Goal: Navigation & Orientation: Go to known website

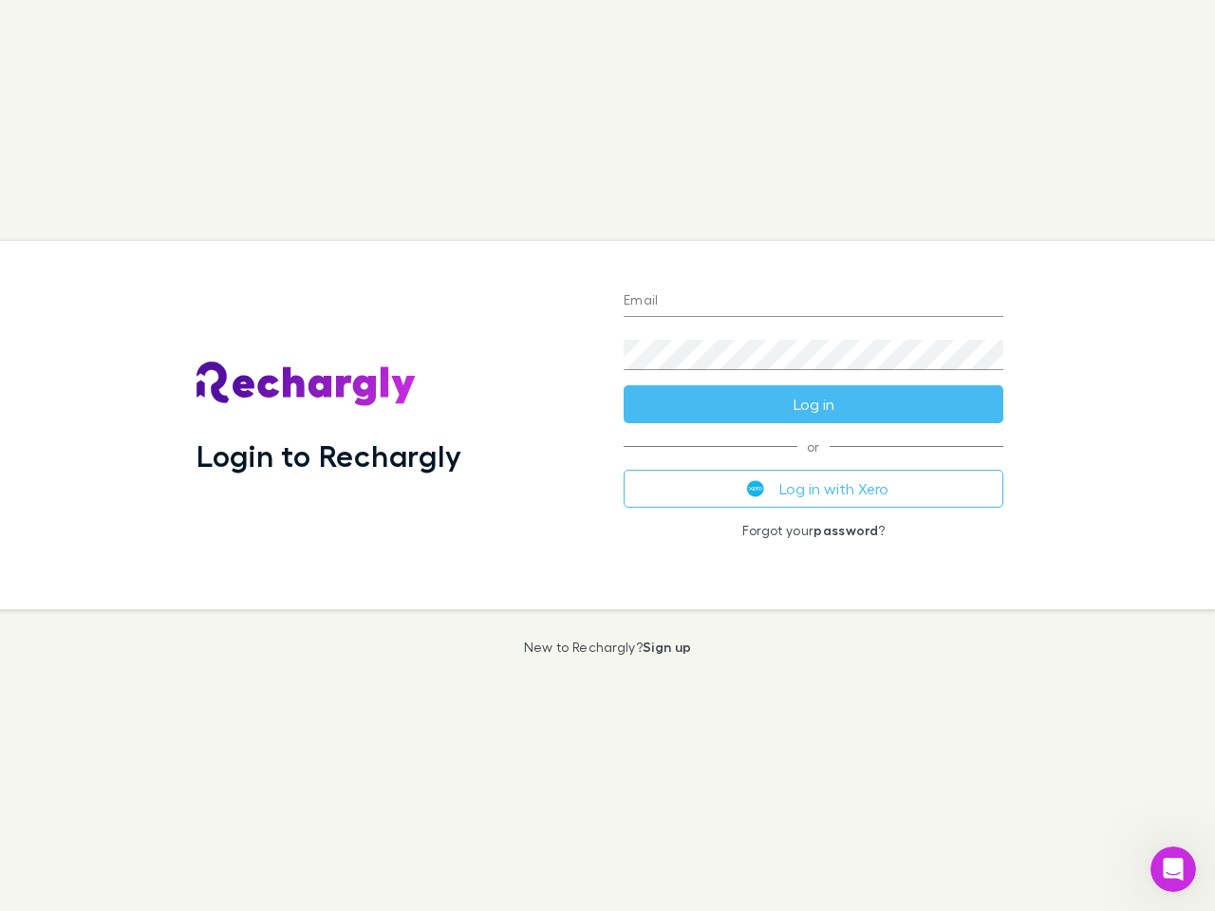
click at [608, 456] on div "Login to Rechargly" at bounding box center [394, 425] width 427 height 368
click at [814, 302] on input "Email" at bounding box center [814, 302] width 380 height 30
click at [814, 404] on button "Log in" at bounding box center [814, 404] width 380 height 38
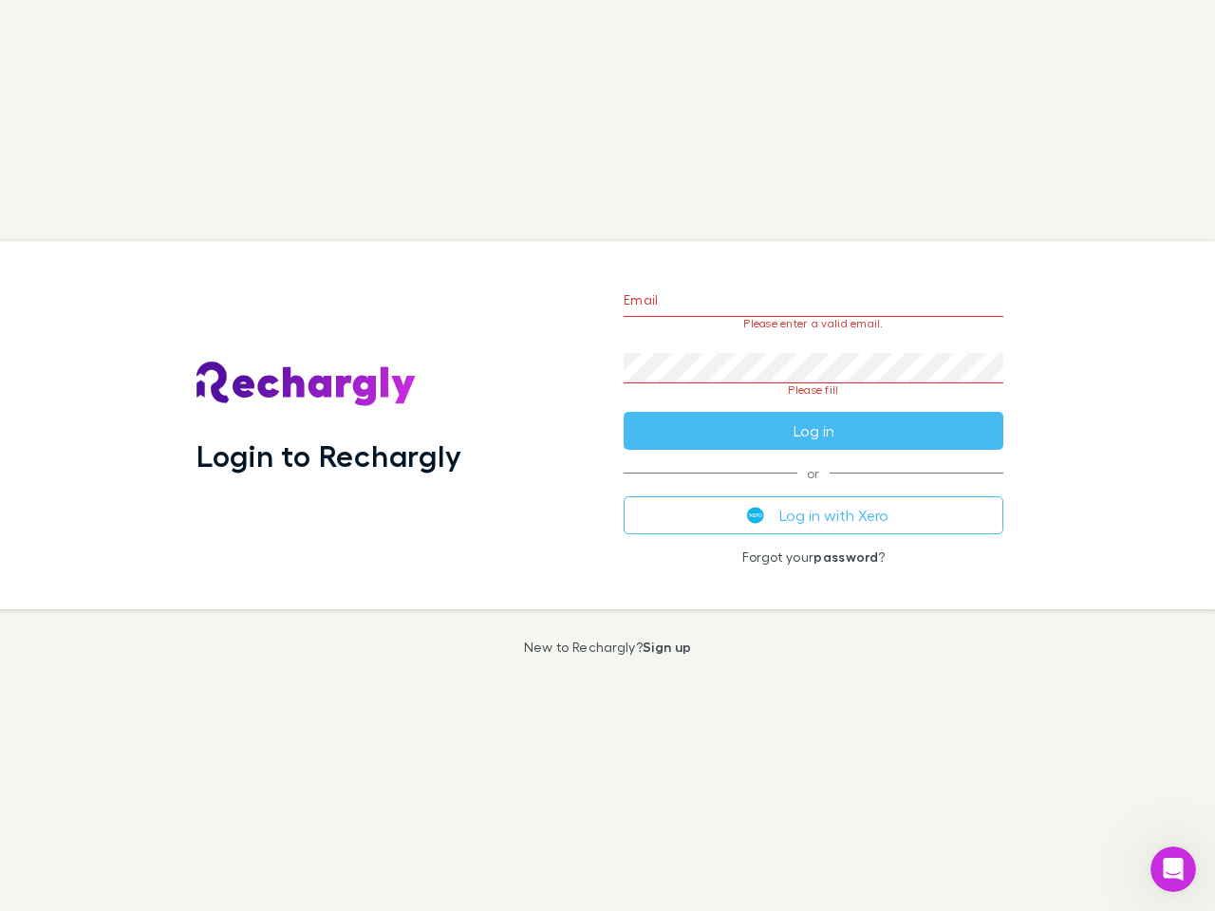
click at [814, 489] on div "Email Please enter a valid email. Password Please fill Log in or Log in with Xe…" at bounding box center [814, 425] width 410 height 368
click at [1173, 870] on icon "Open Intercom Messenger" at bounding box center [1173, 869] width 31 height 31
